Goal: Task Accomplishment & Management: Manage account settings

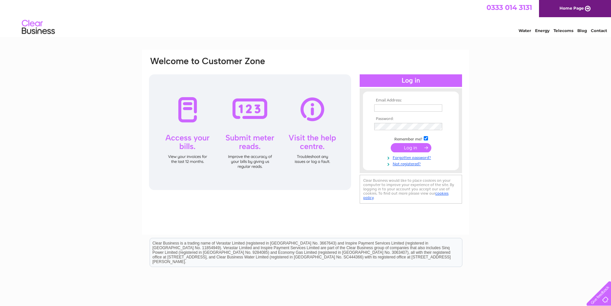
type input "[EMAIL_ADDRESS][DOMAIN_NAME]"
click at [408, 147] on input "submit" at bounding box center [411, 147] width 41 height 9
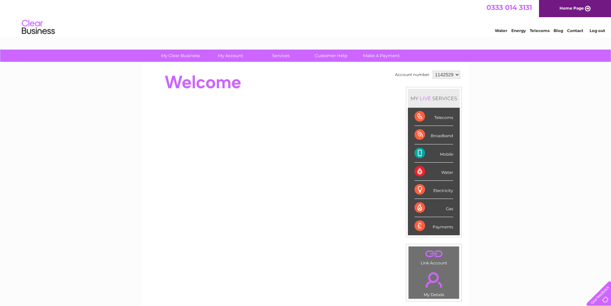
click at [416, 223] on div "Payments" at bounding box center [434, 226] width 39 height 18
click at [419, 226] on div "Payments" at bounding box center [434, 226] width 39 height 18
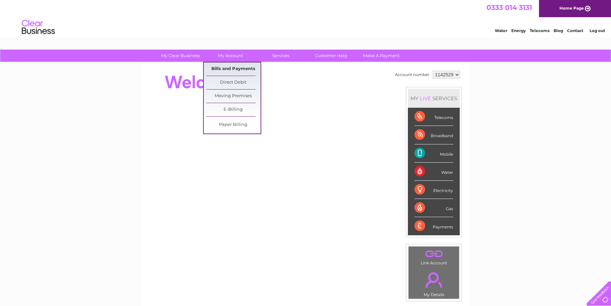
click at [227, 69] on link "Bills and Payments" at bounding box center [233, 68] width 55 height 13
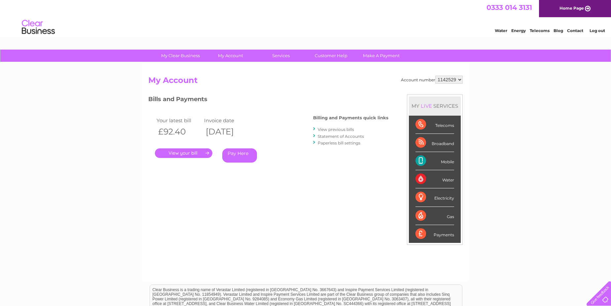
click at [184, 153] on link "." at bounding box center [183, 153] width 57 height 10
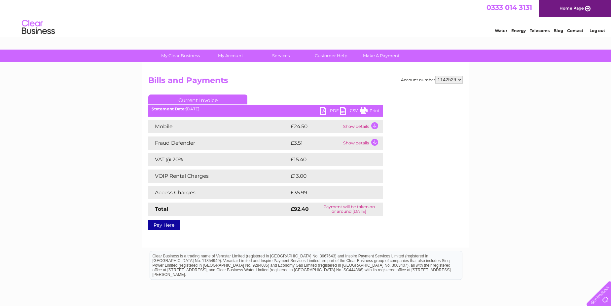
click at [159, 227] on link "Pay Here" at bounding box center [163, 225] width 31 height 11
click at [595, 29] on link "Log out" at bounding box center [598, 30] width 16 height 5
click at [595, 31] on link "Log out" at bounding box center [598, 30] width 16 height 5
